Goal: Navigation & Orientation: Find specific page/section

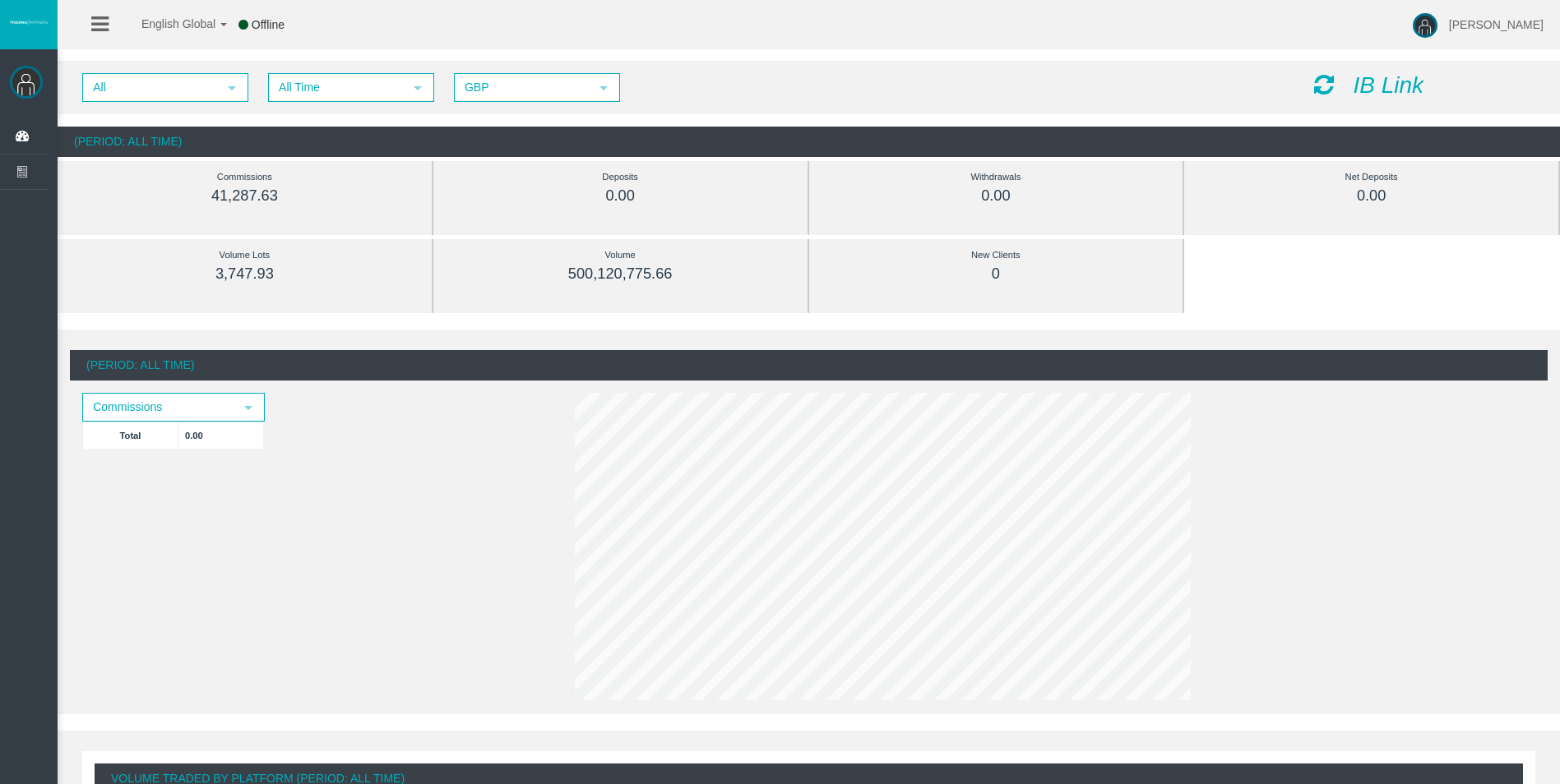
click at [1325, 89] on icon at bounding box center [1325, 84] width 20 height 23
click at [1324, 96] on div "IB Link" at bounding box center [1424, 86] width 246 height 26
click at [1319, 90] on icon at bounding box center [1325, 84] width 20 height 23
click at [1320, 87] on icon at bounding box center [1325, 84] width 20 height 23
click at [1327, 91] on icon at bounding box center [1325, 84] width 20 height 23
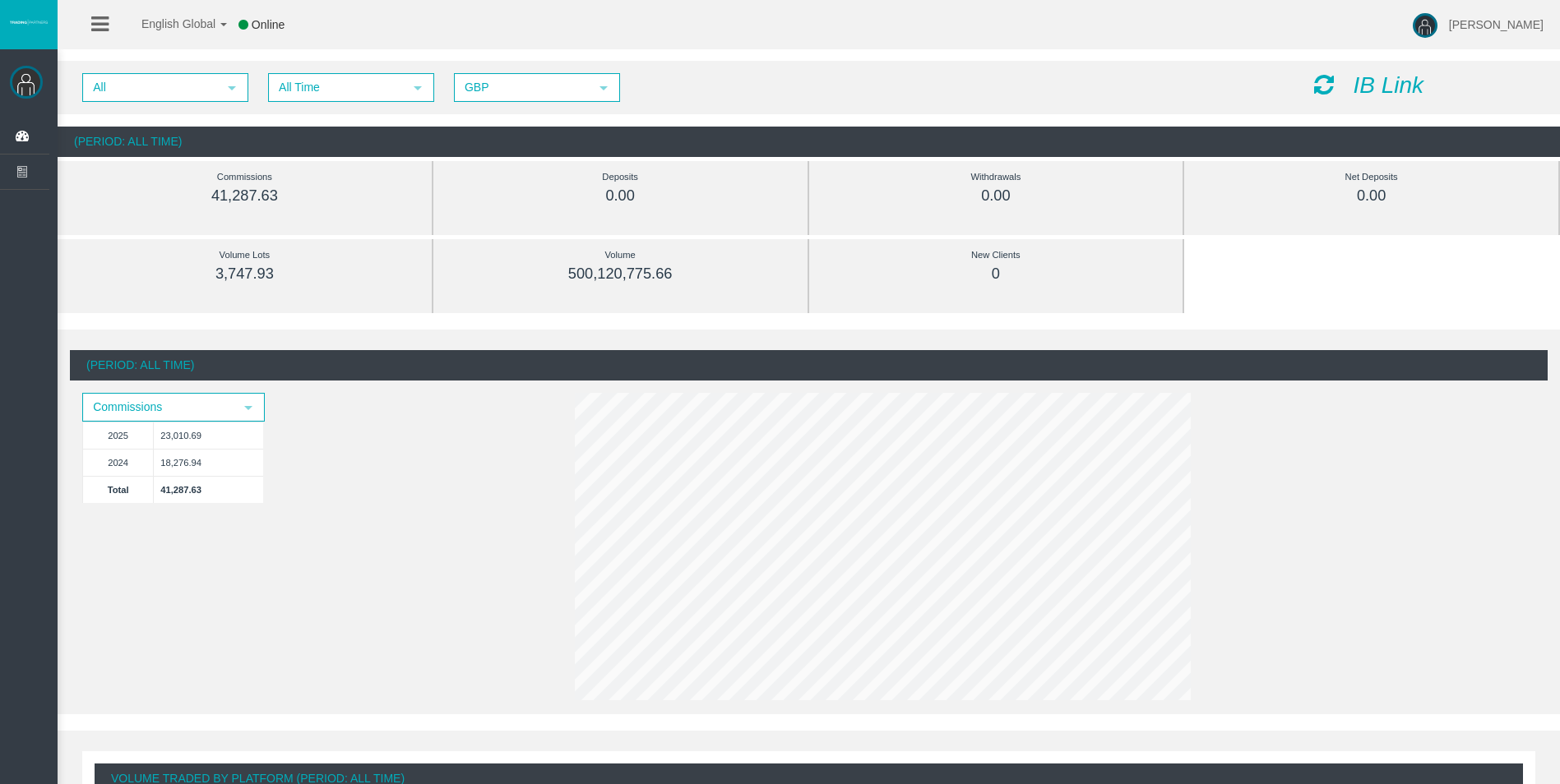
click at [1330, 90] on icon at bounding box center [1325, 84] width 20 height 23
click at [1316, 85] on icon at bounding box center [1325, 84] width 20 height 23
click at [1325, 85] on icon at bounding box center [1325, 84] width 20 height 23
click at [1318, 82] on icon at bounding box center [1325, 84] width 20 height 23
